Goal: Find specific page/section: Find specific page/section

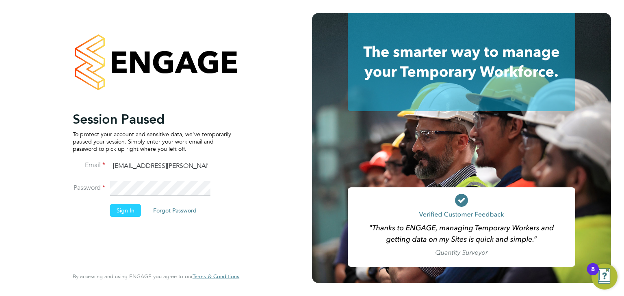
click at [123, 212] on button "Sign In" at bounding box center [125, 210] width 31 height 13
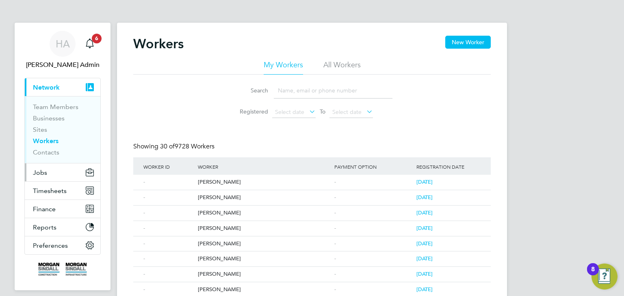
click at [43, 176] on button "Jobs" at bounding box center [63, 173] width 76 height 18
click at [48, 173] on button "Jobs" at bounding box center [63, 173] width 76 height 18
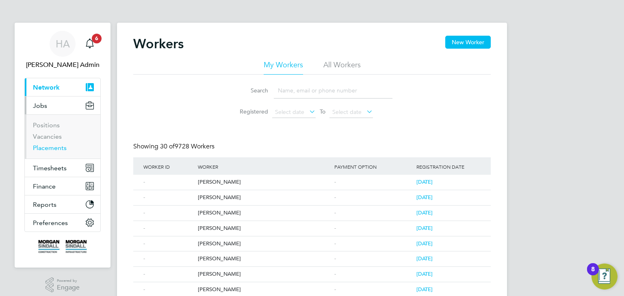
click at [45, 149] on link "Placements" at bounding box center [50, 148] width 34 height 8
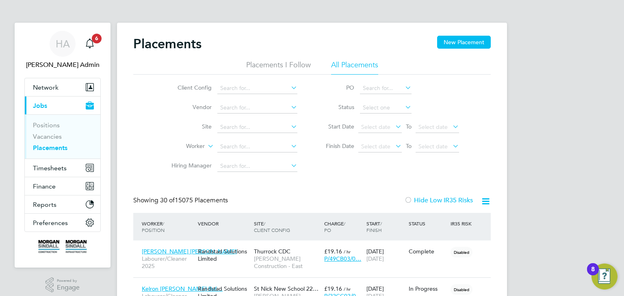
click at [289, 89] on icon at bounding box center [289, 87] width 0 height 11
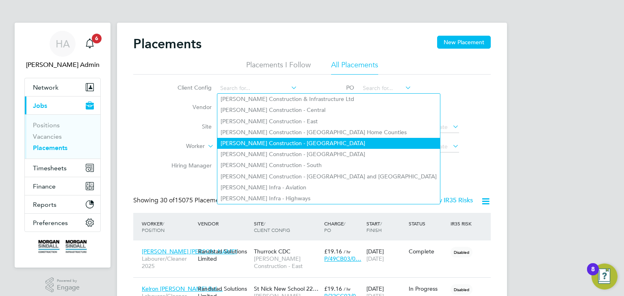
click at [298, 138] on li "[PERSON_NAME] Construction - [GEOGRAPHIC_DATA]" at bounding box center [328, 143] width 223 height 11
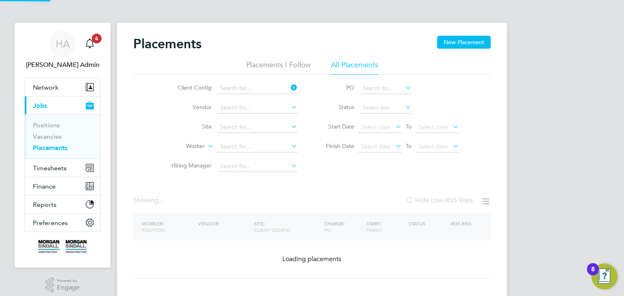
type input "[PERSON_NAME] Construction - [GEOGRAPHIC_DATA]"
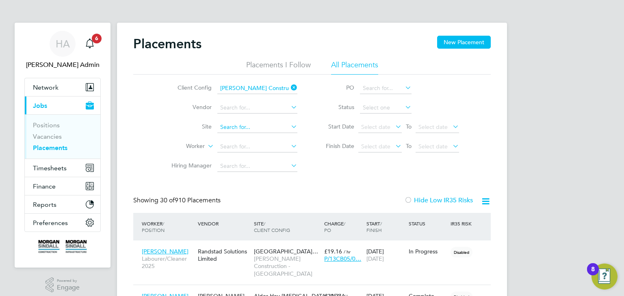
click at [251, 125] on input at bounding box center [257, 127] width 80 height 11
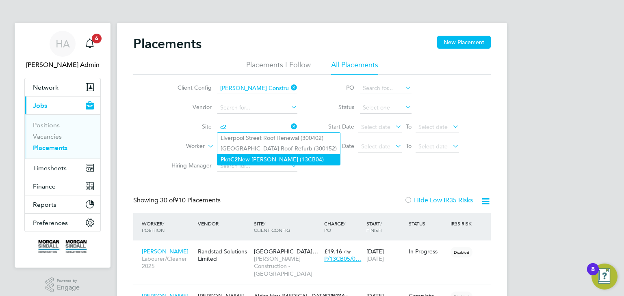
click at [257, 156] on li "Plot C2 New [PERSON_NAME] (13CB04)" at bounding box center [278, 159] width 123 height 11
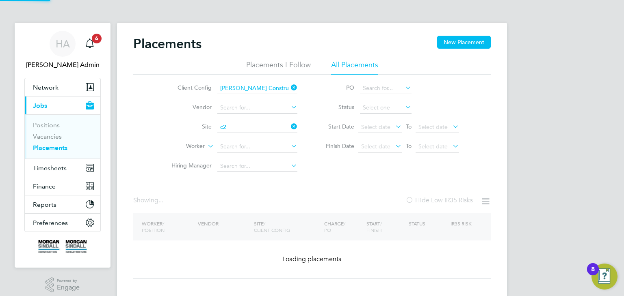
type input "Plot C2 New [PERSON_NAME] (13CB04)"
